Goal: Task Accomplishment & Management: Complete application form

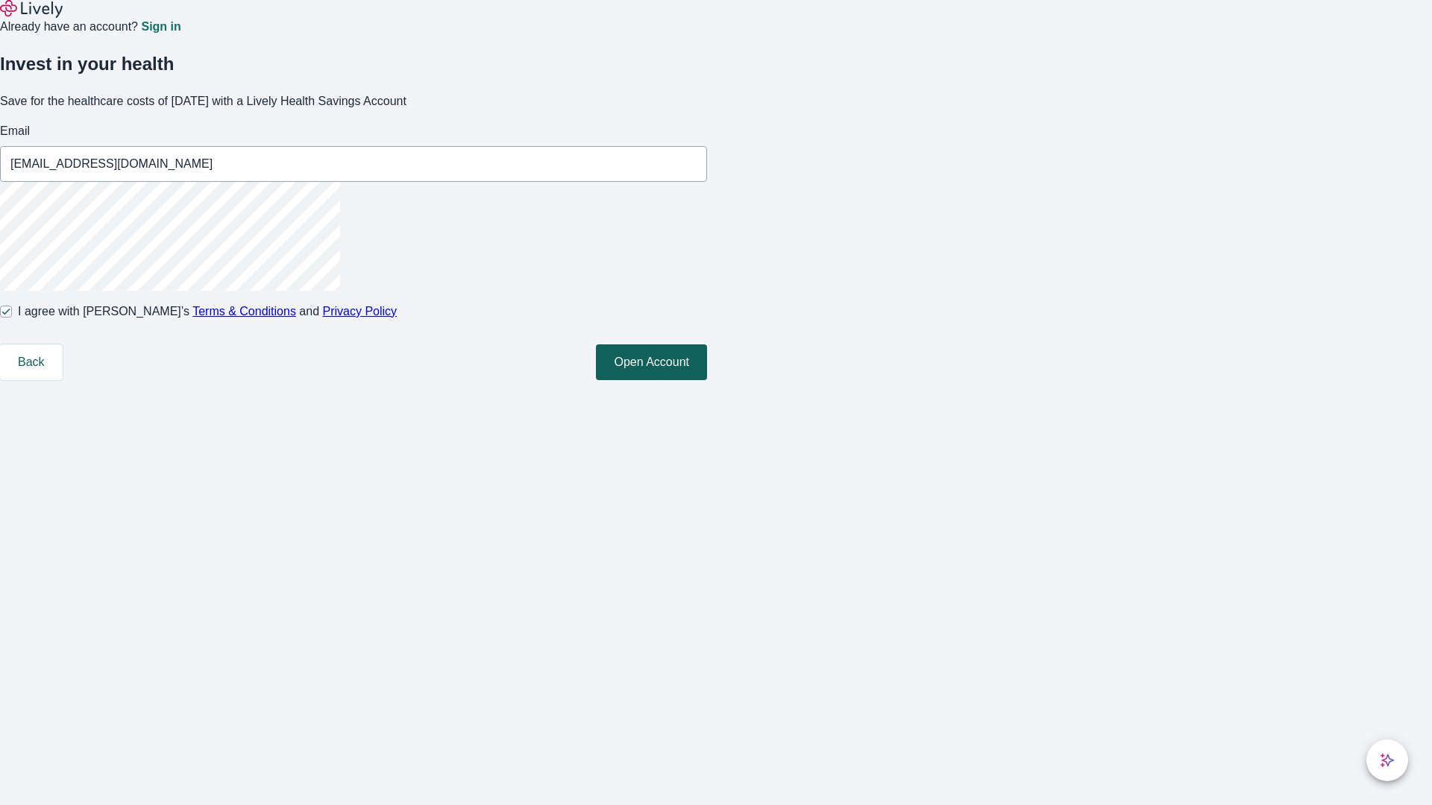
click at [707, 380] on button "Open Account" at bounding box center [651, 363] width 111 height 36
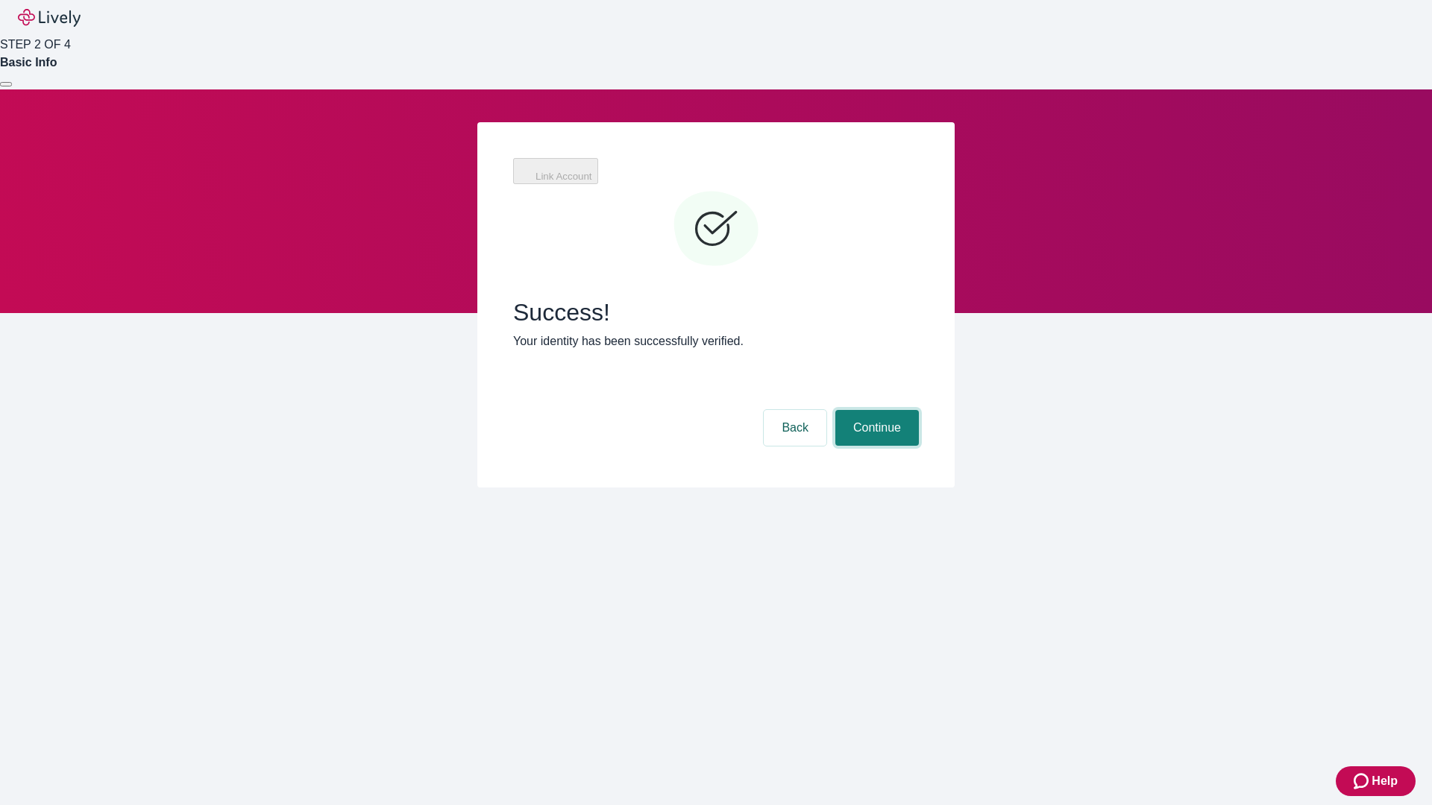
click at [875, 410] on button "Continue" at bounding box center [877, 428] width 84 height 36
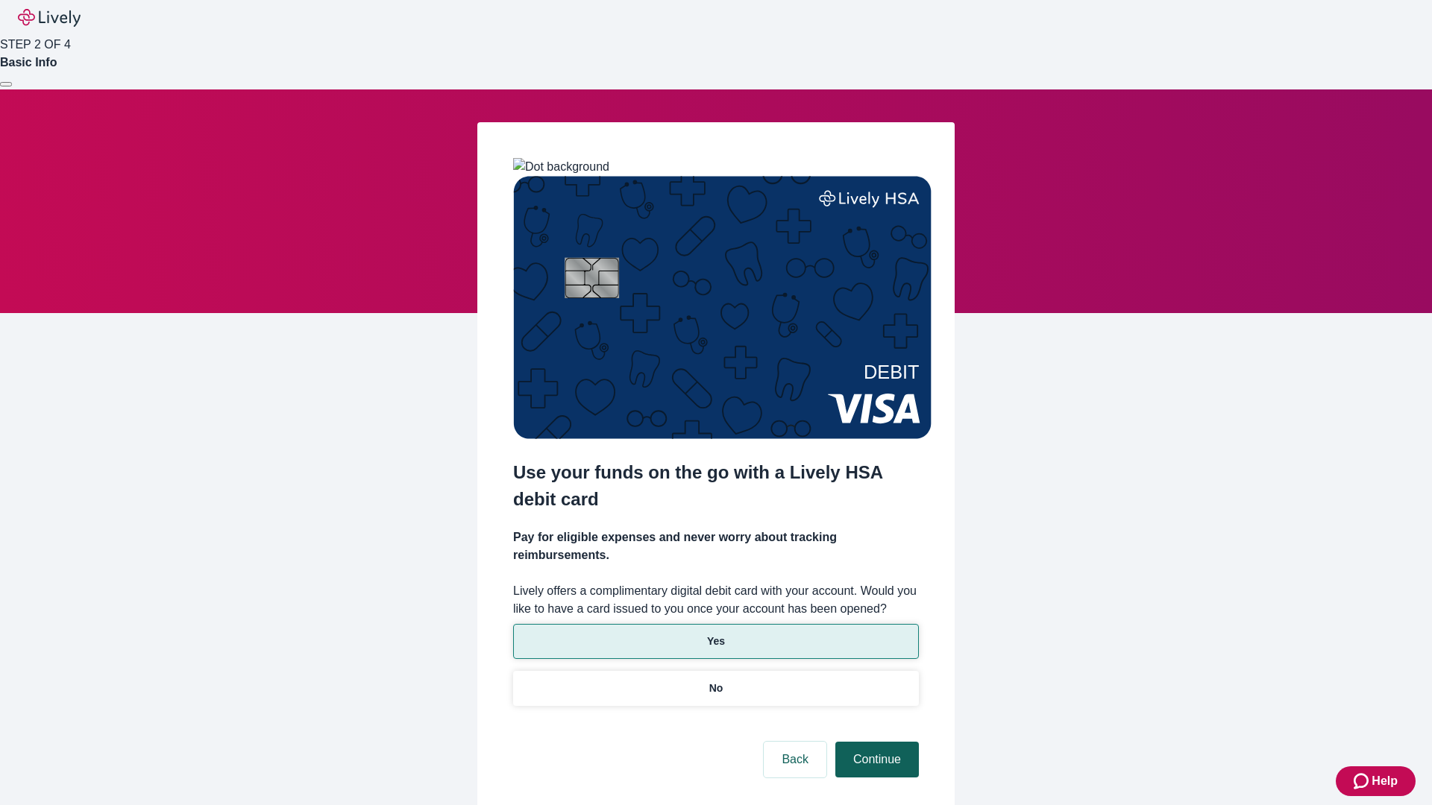
click at [715, 634] on p "Yes" at bounding box center [716, 642] width 18 height 16
click at [875, 742] on button "Continue" at bounding box center [877, 760] width 84 height 36
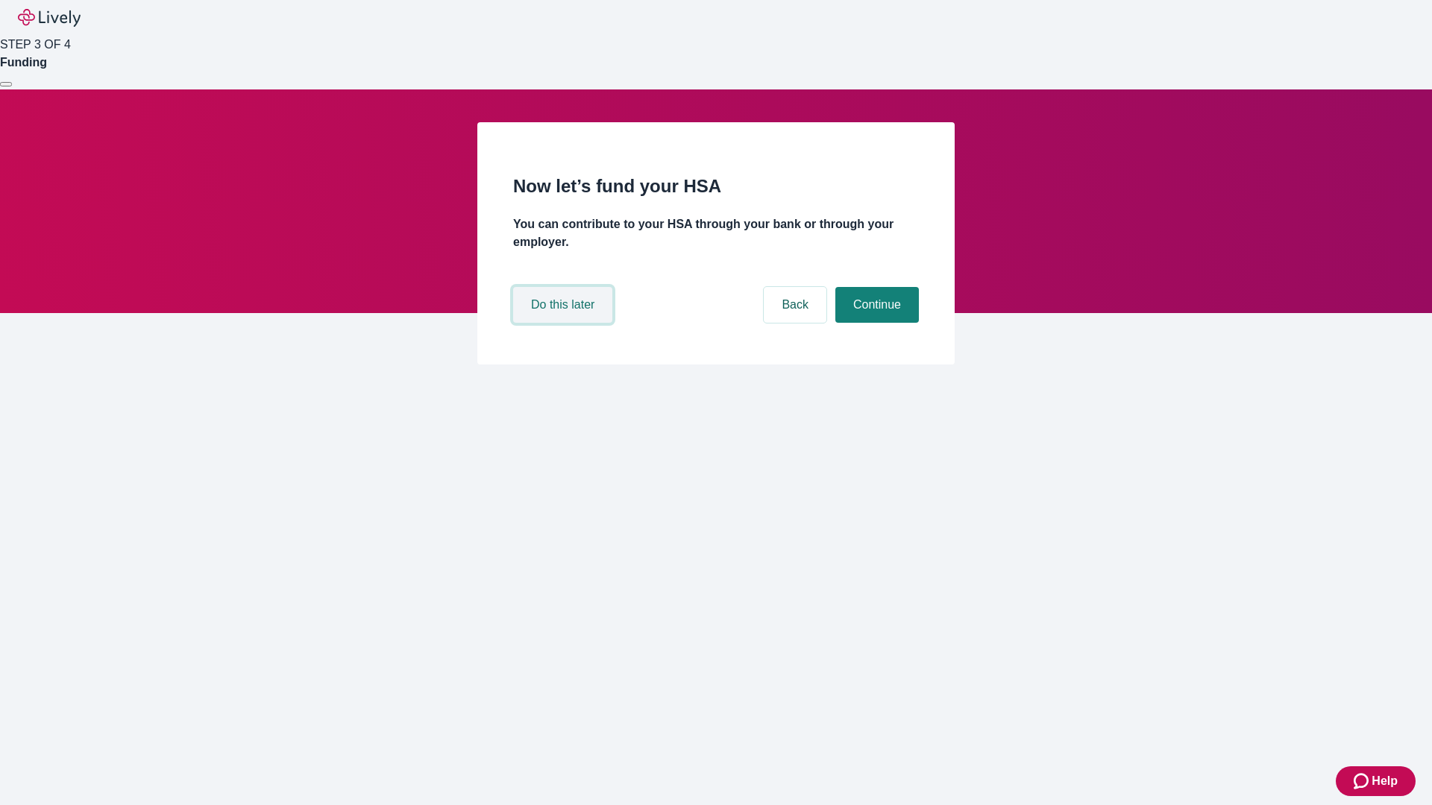
click at [565, 323] on button "Do this later" at bounding box center [562, 305] width 99 height 36
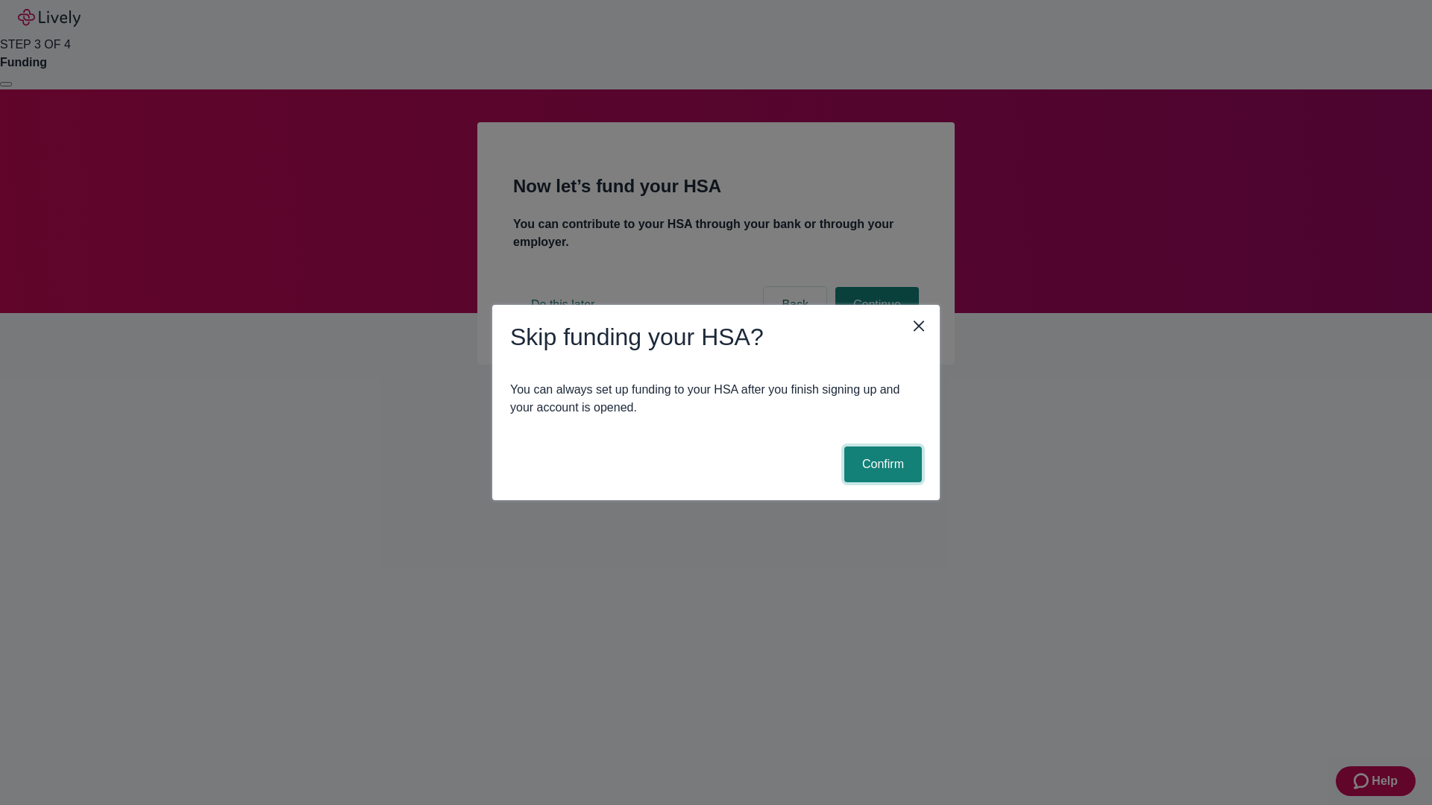
click at [881, 465] on button "Confirm" at bounding box center [883, 465] width 78 height 36
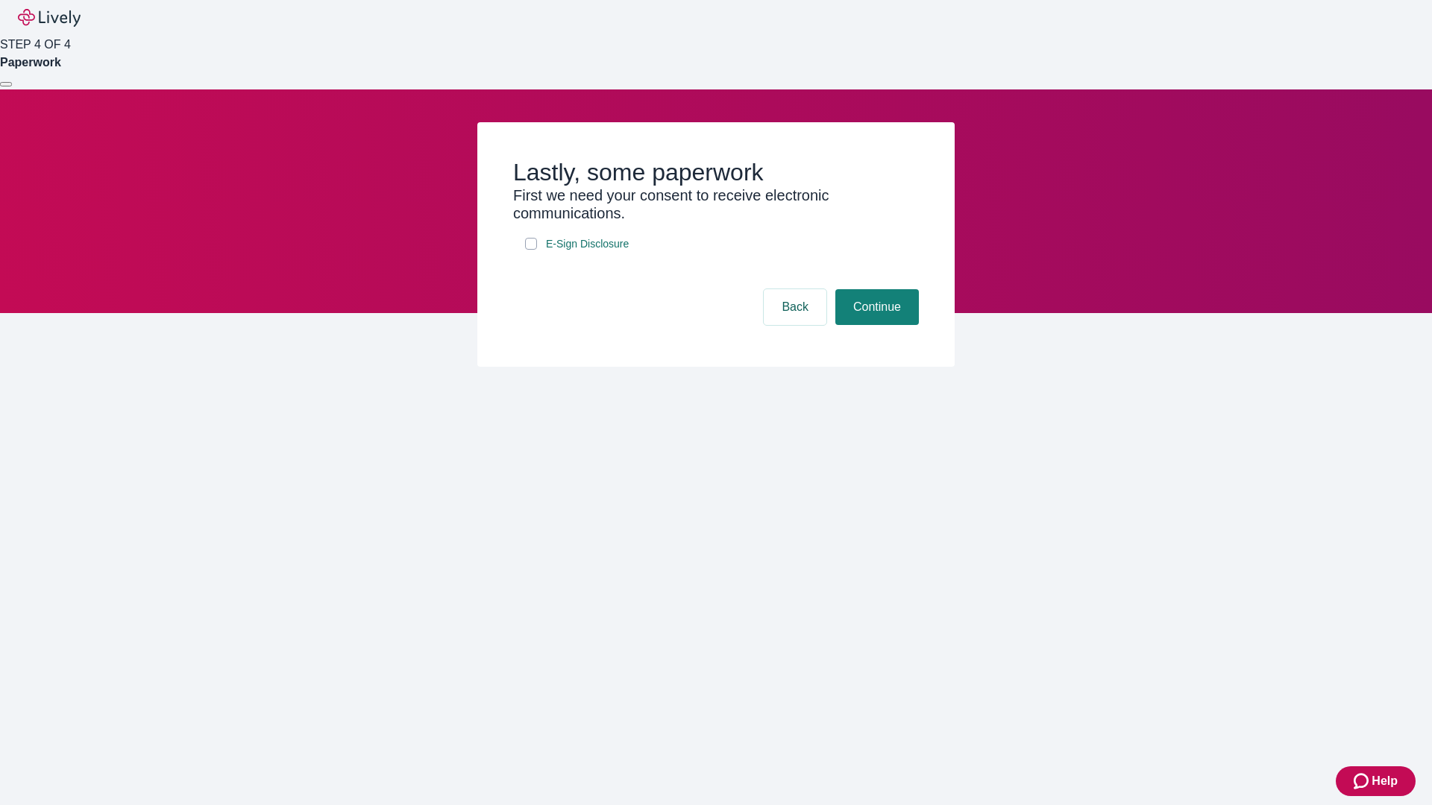
click at [531, 250] on input "E-Sign Disclosure" at bounding box center [531, 244] width 12 height 12
checkbox input "true"
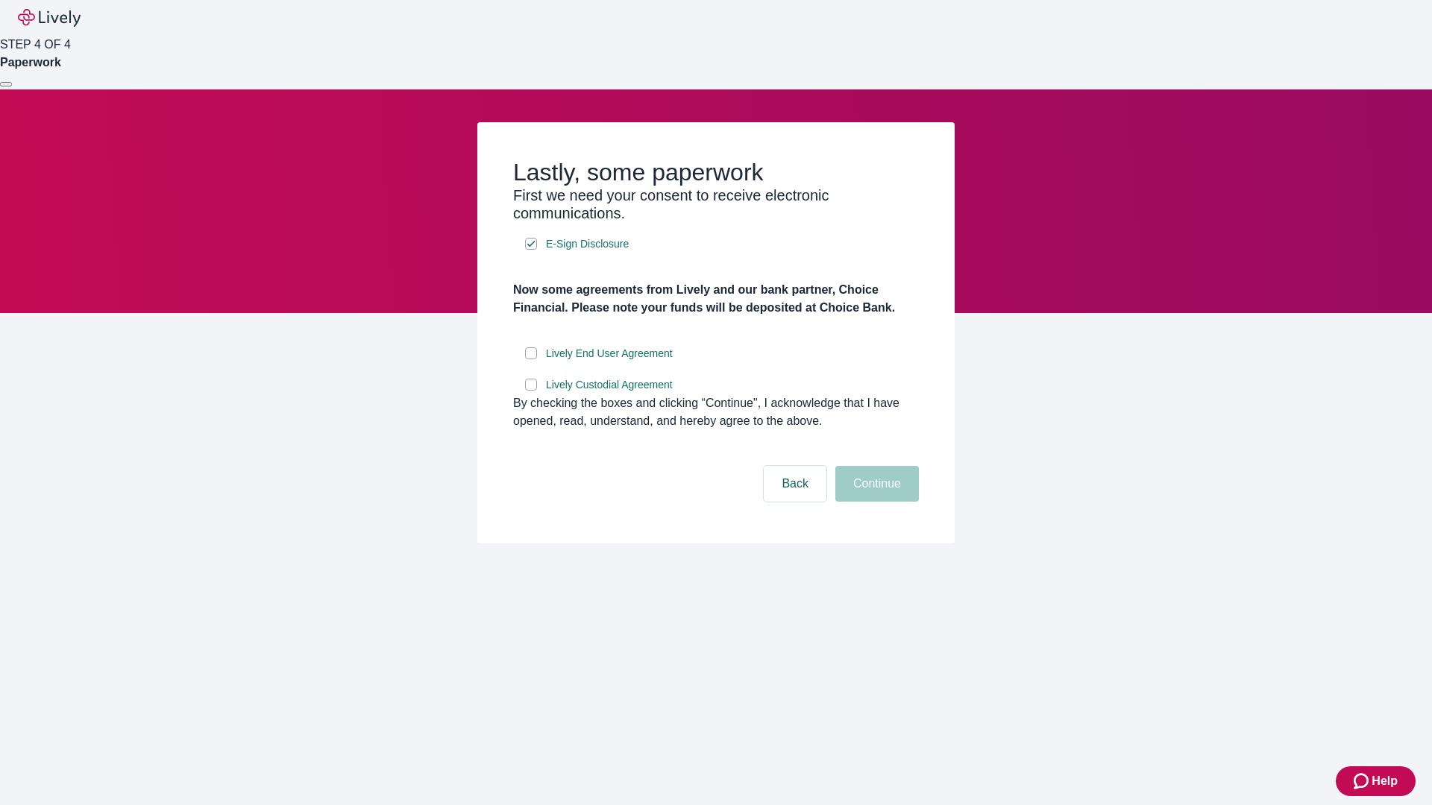
click at [531, 359] on input "Lively End User Agreement" at bounding box center [531, 354] width 12 height 12
checkbox input "true"
click at [531, 391] on input "Lively Custodial Agreement" at bounding box center [531, 385] width 12 height 12
checkbox input "true"
click at [875, 502] on button "Continue" at bounding box center [877, 484] width 84 height 36
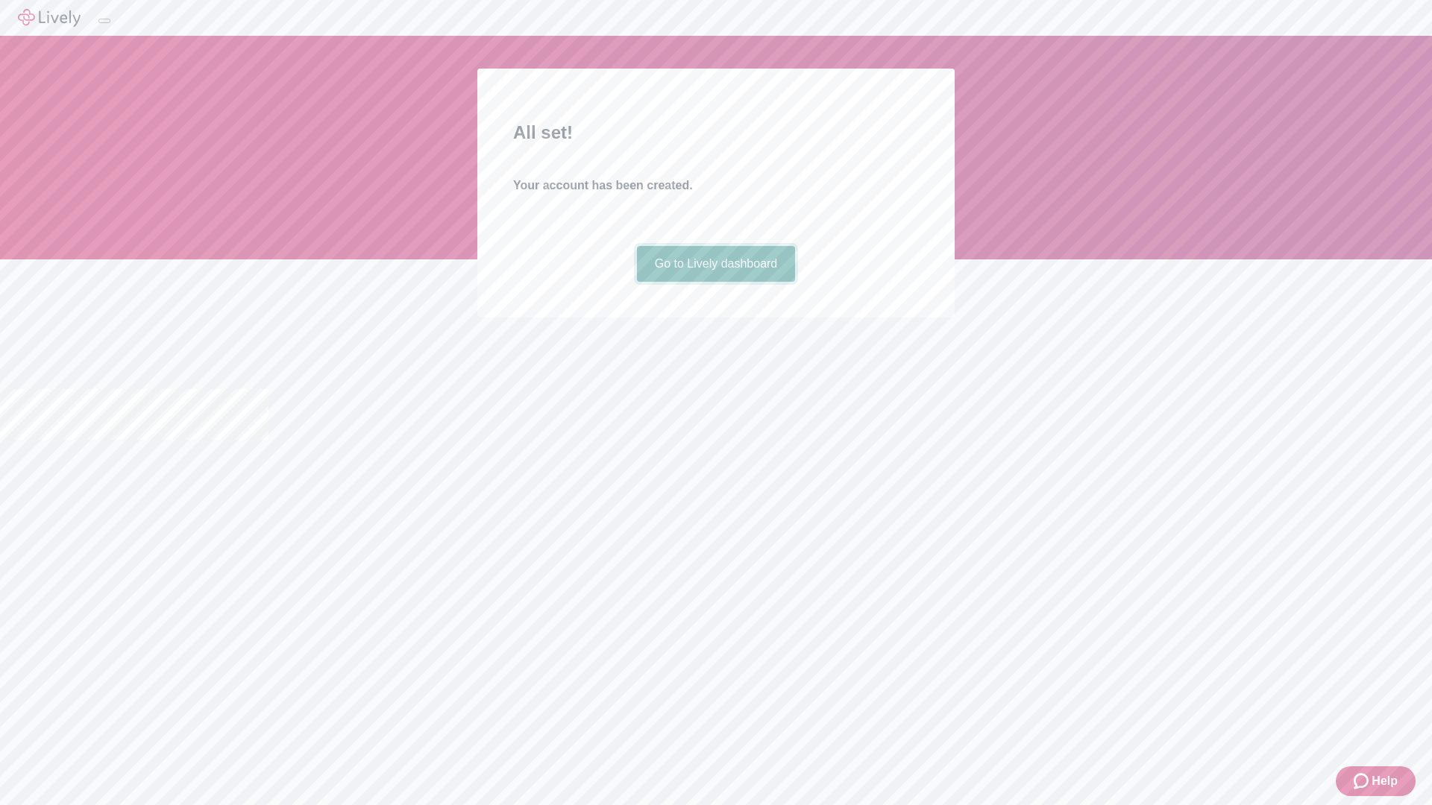
click at [715, 282] on link "Go to Lively dashboard" at bounding box center [716, 264] width 159 height 36
